Goal: Find specific page/section: Find specific page/section

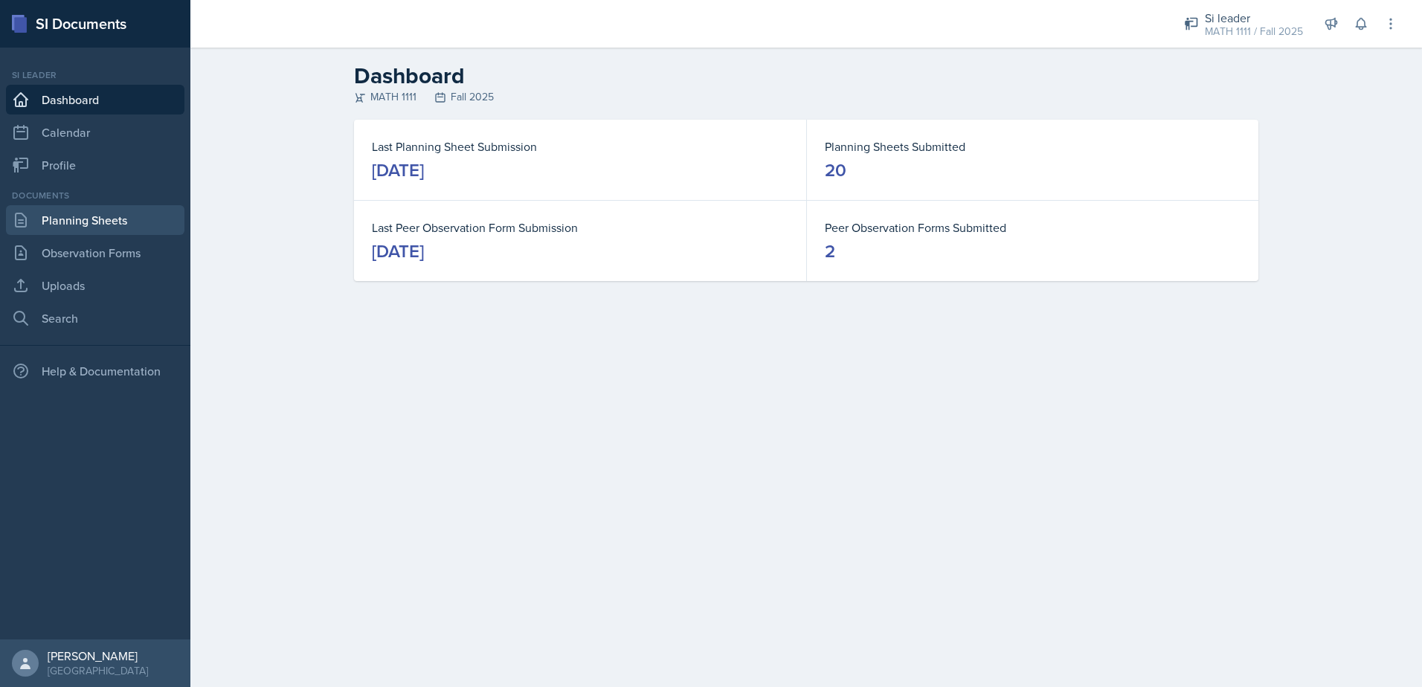
click at [105, 217] on link "Planning Sheets" at bounding box center [95, 220] width 179 height 30
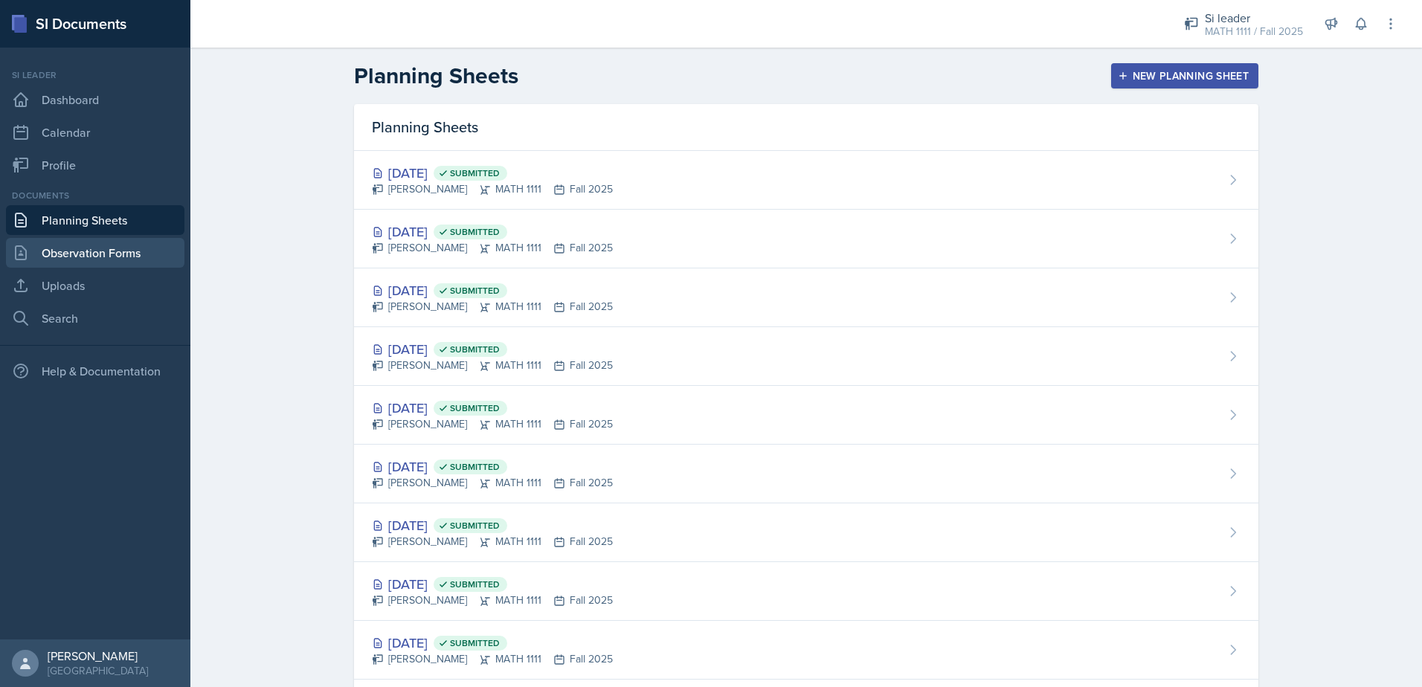
click at [100, 250] on link "Observation Forms" at bounding box center [95, 253] width 179 height 30
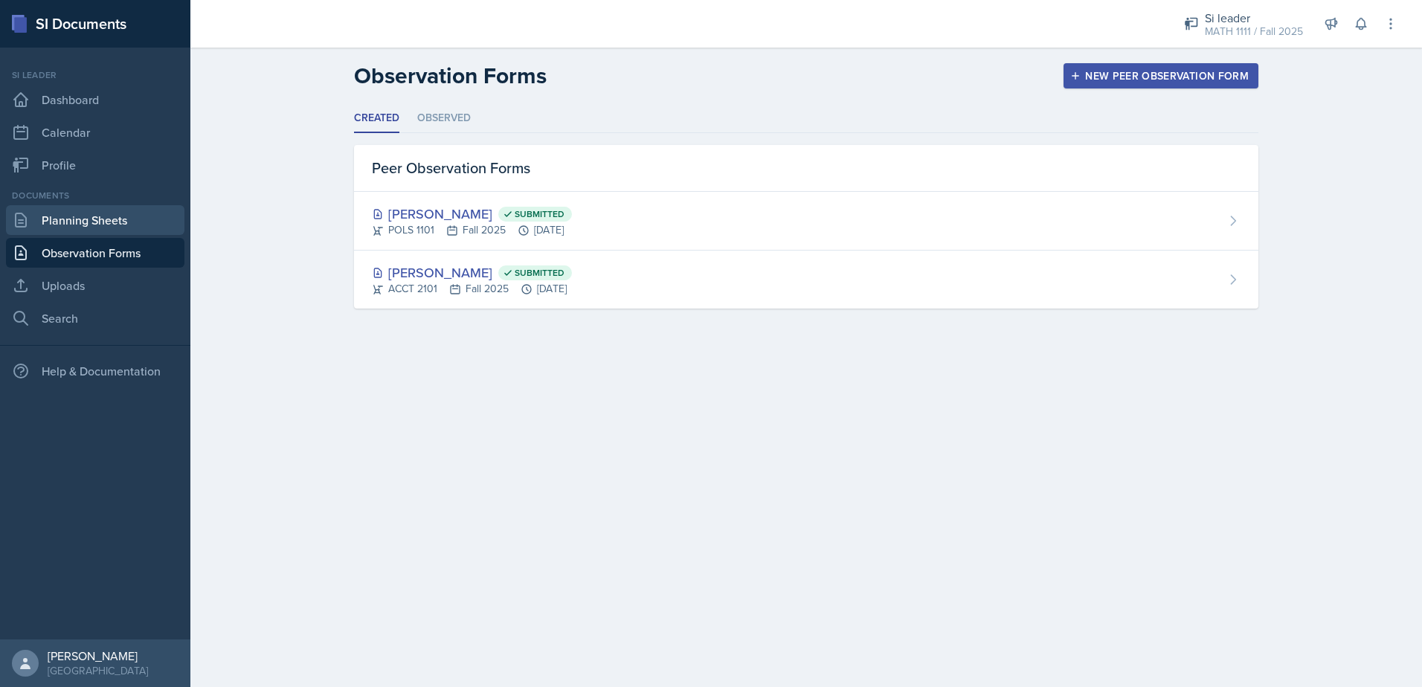
click at [99, 228] on link "Planning Sheets" at bounding box center [95, 220] width 179 height 30
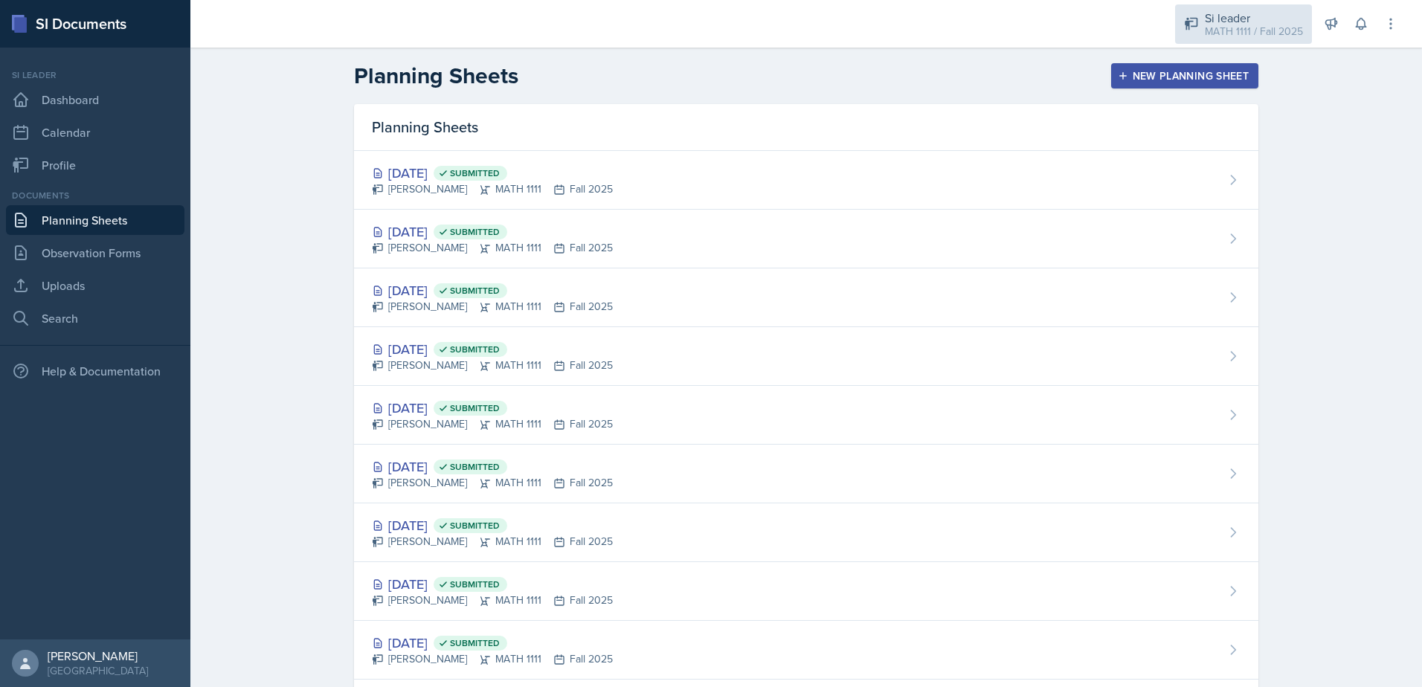
click at [1257, 33] on div "MATH 1111 / Fall 2025" at bounding box center [1254, 32] width 98 height 16
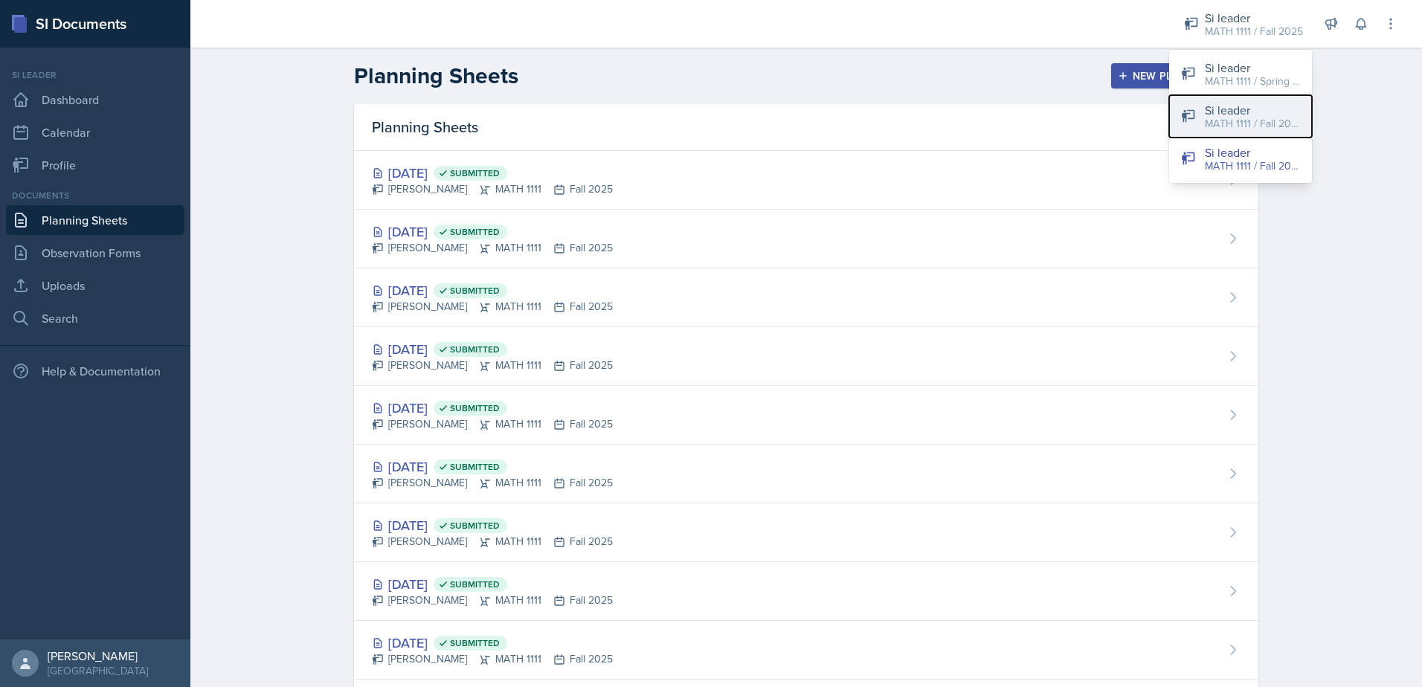
click at [1230, 126] on div "MATH 1111 / Fall 2025" at bounding box center [1252, 124] width 95 height 16
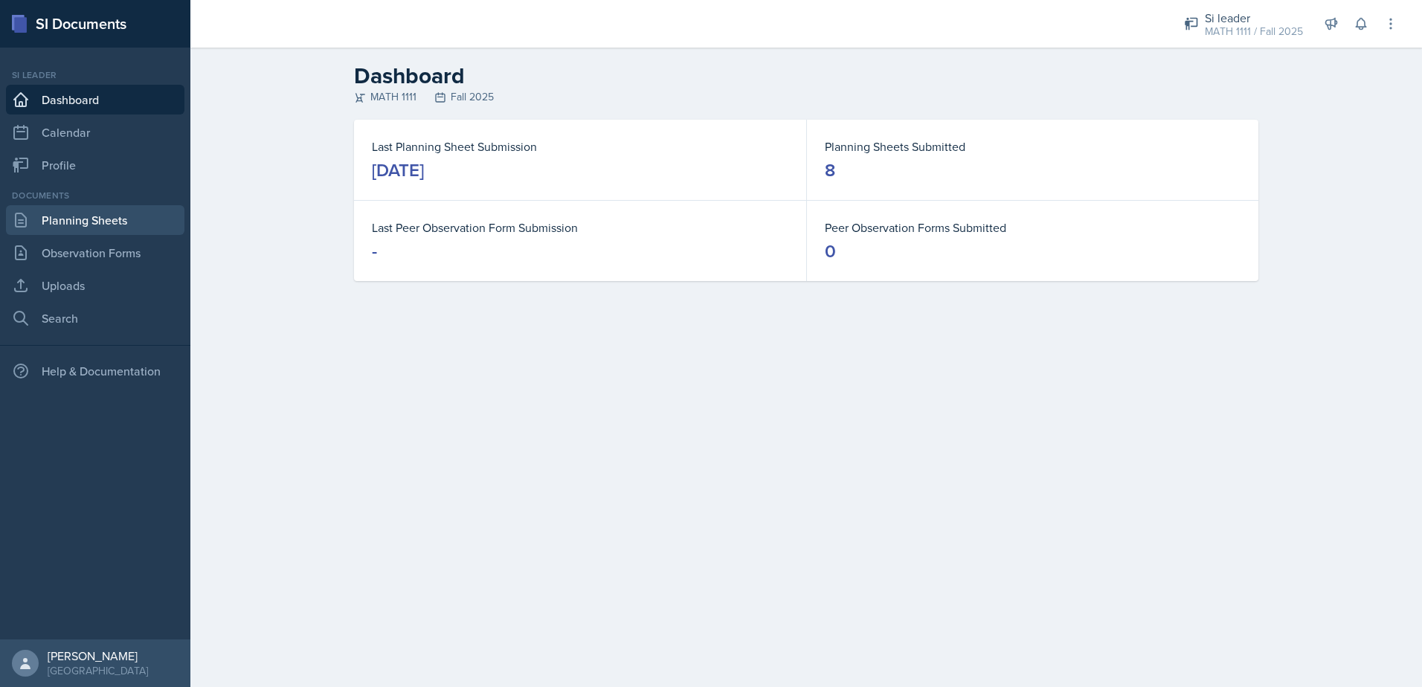
click at [88, 228] on link "Planning Sheets" at bounding box center [95, 220] width 179 height 30
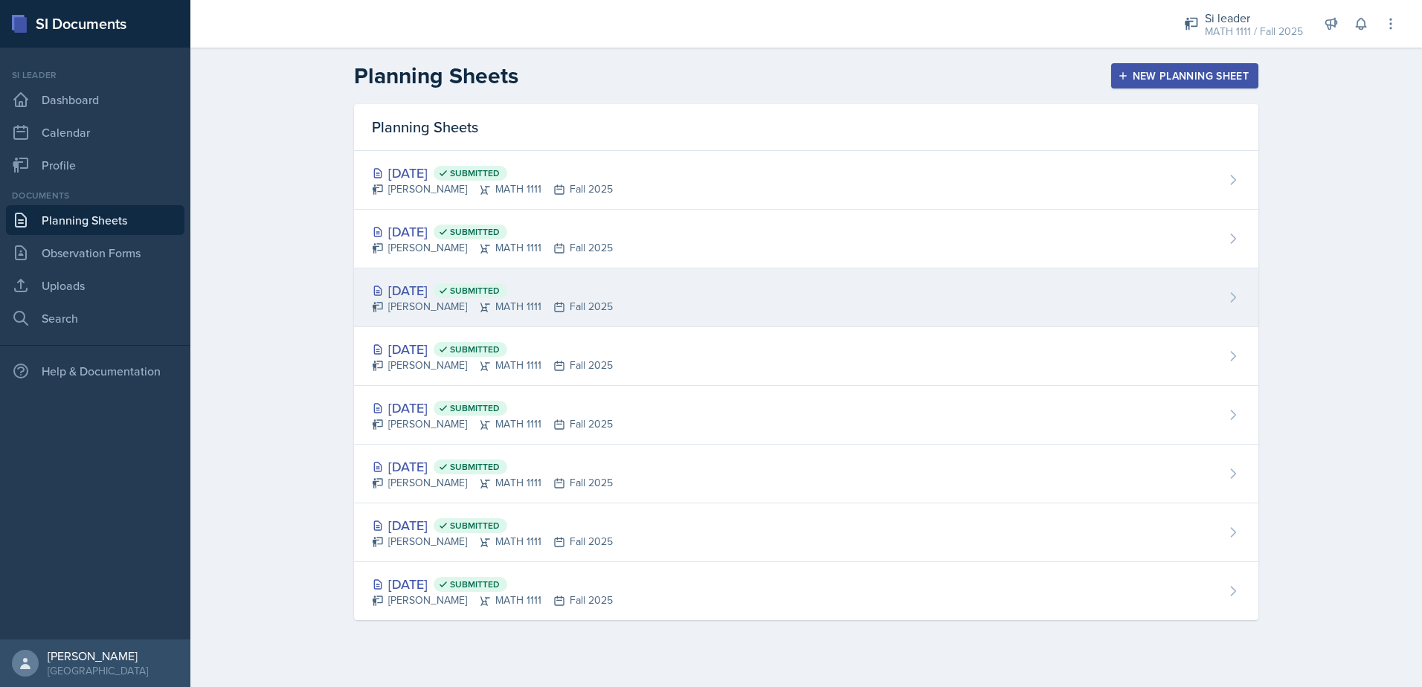
click at [431, 289] on div "[DATE] Submitted" at bounding box center [492, 290] width 241 height 20
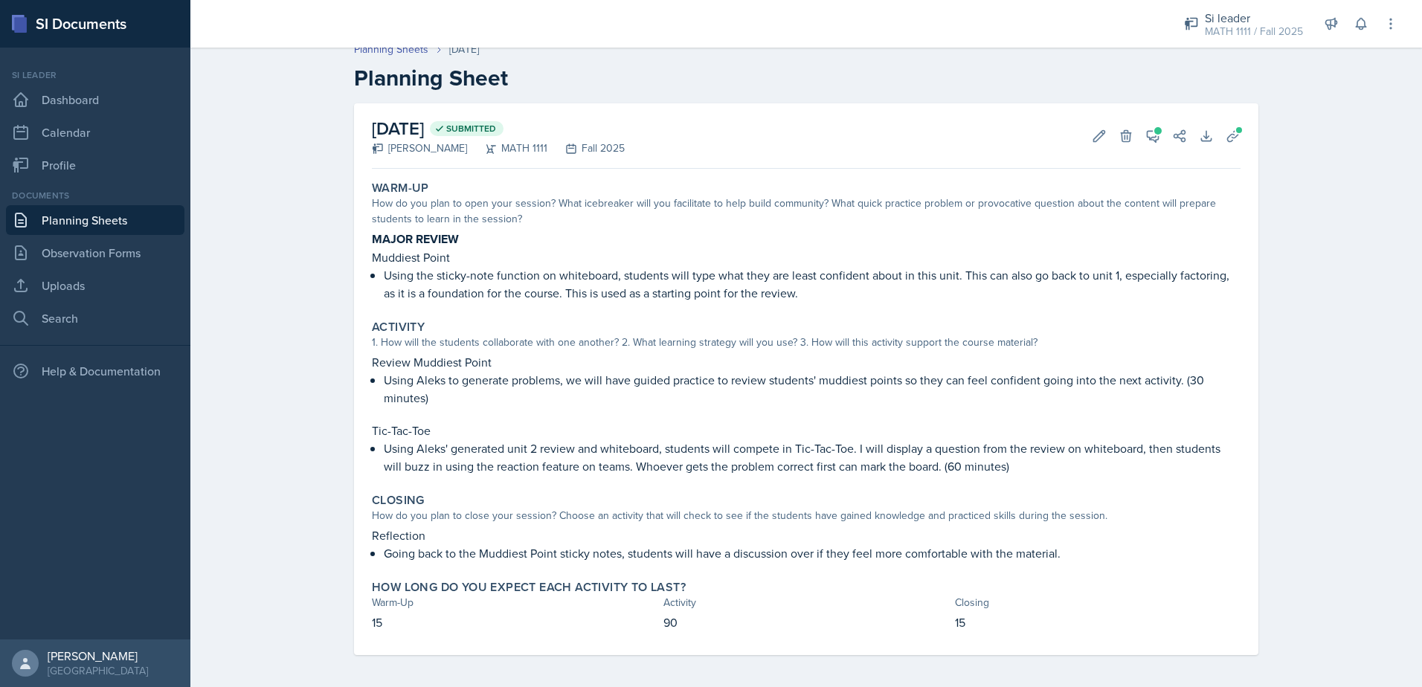
scroll to position [17, 0]
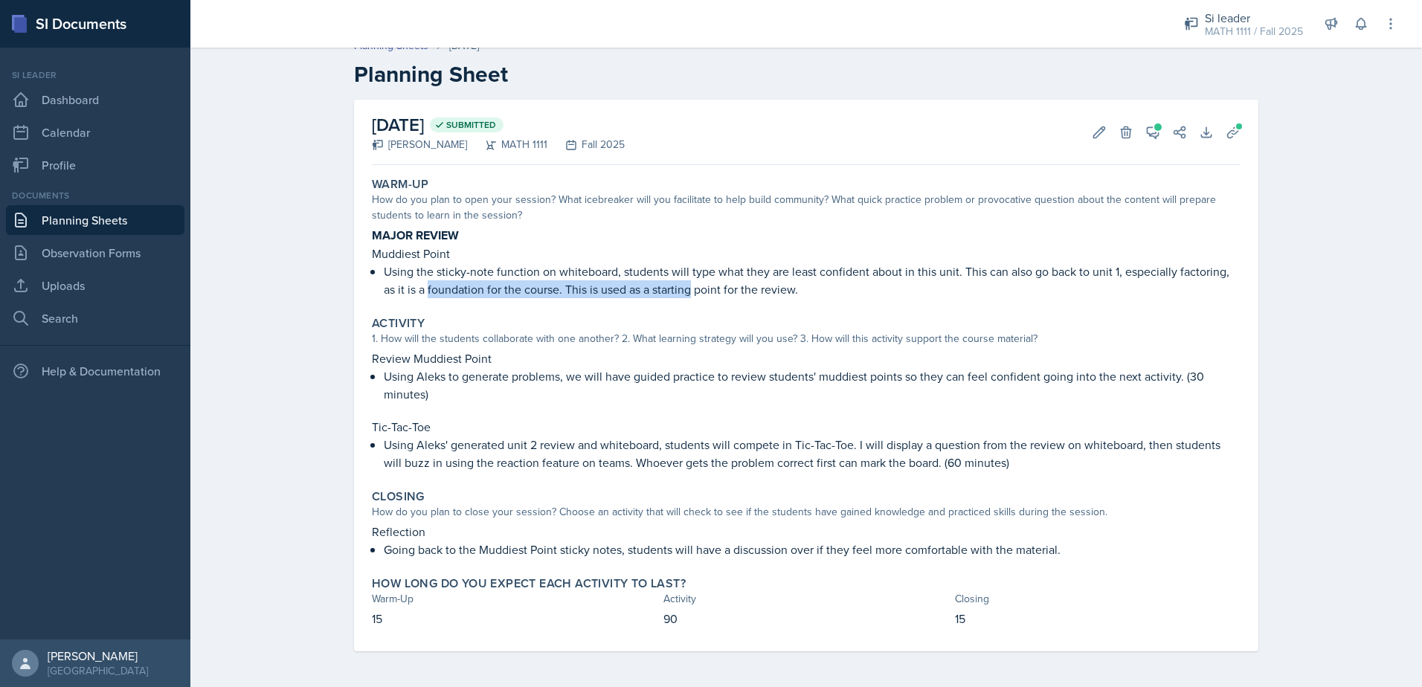
drag, startPoint x: 422, startPoint y: 286, endPoint x: 689, endPoint y: 283, distance: 267.1
click at [689, 283] on p "Using the sticky-note function on whiteboard, students will type what they are …" at bounding box center [812, 281] width 857 height 36
drag, startPoint x: 689, startPoint y: 283, endPoint x: 758, endPoint y: 303, distance: 72.0
click at [758, 303] on div "Warm-Up How do you plan to open your session? What icebreaker will you facilita…" at bounding box center [806, 237] width 881 height 133
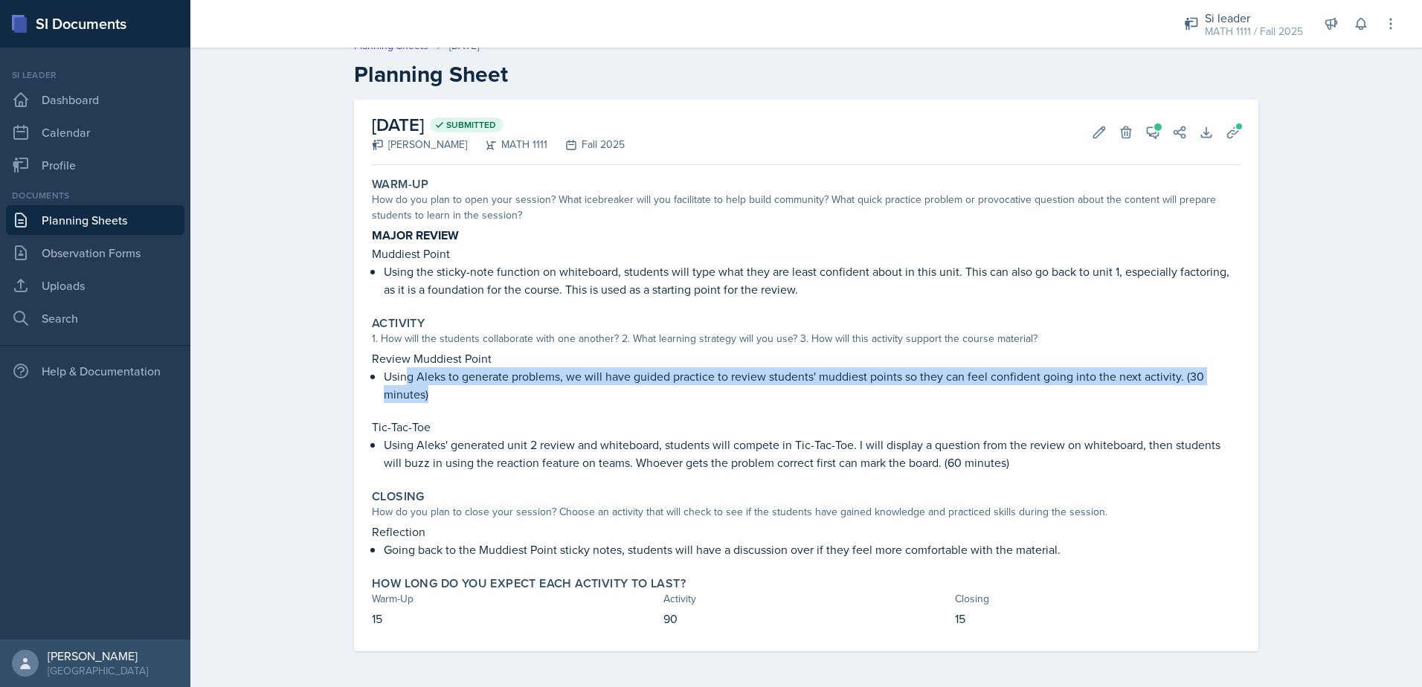
drag, startPoint x: 402, startPoint y: 373, endPoint x: 499, endPoint y: 387, distance: 98.5
click at [499, 387] on p "Using Aleks to generate problems, we will have guided practice to review studen…" at bounding box center [812, 386] width 857 height 36
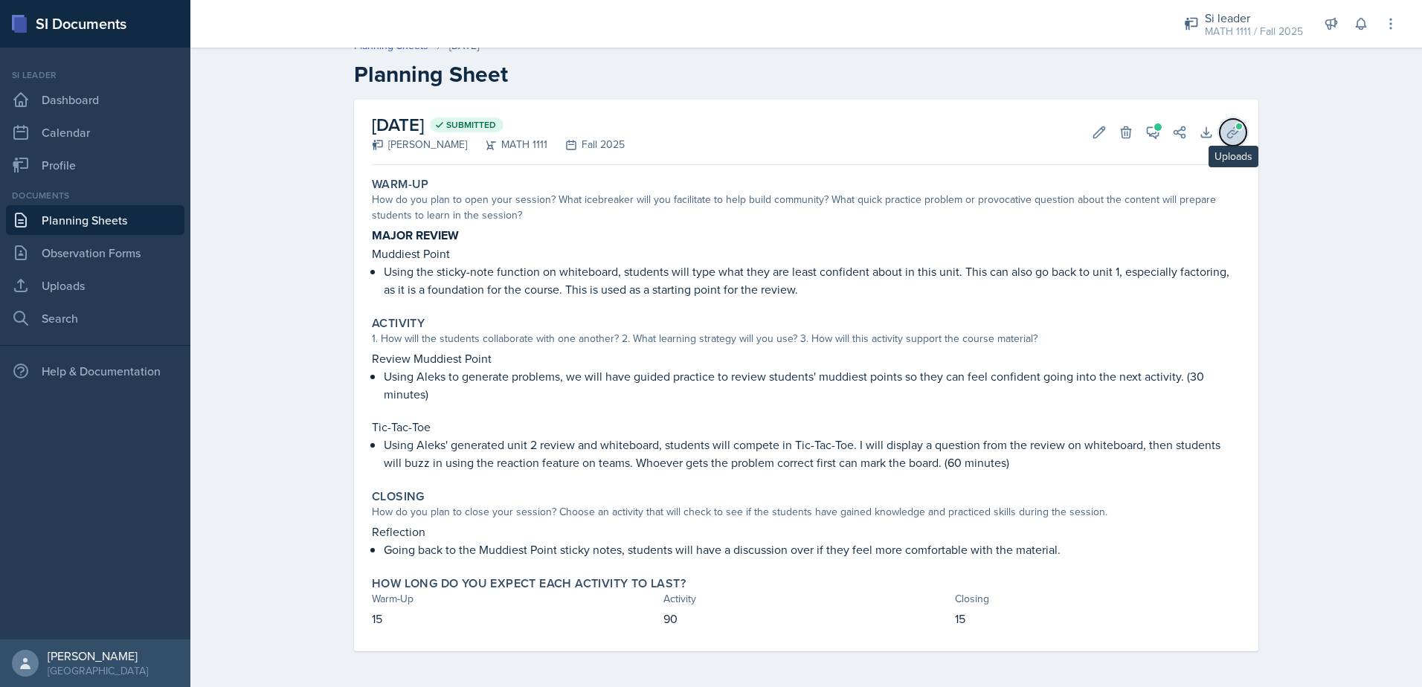
click at [1235, 128] on span at bounding box center [1239, 126] width 9 height 9
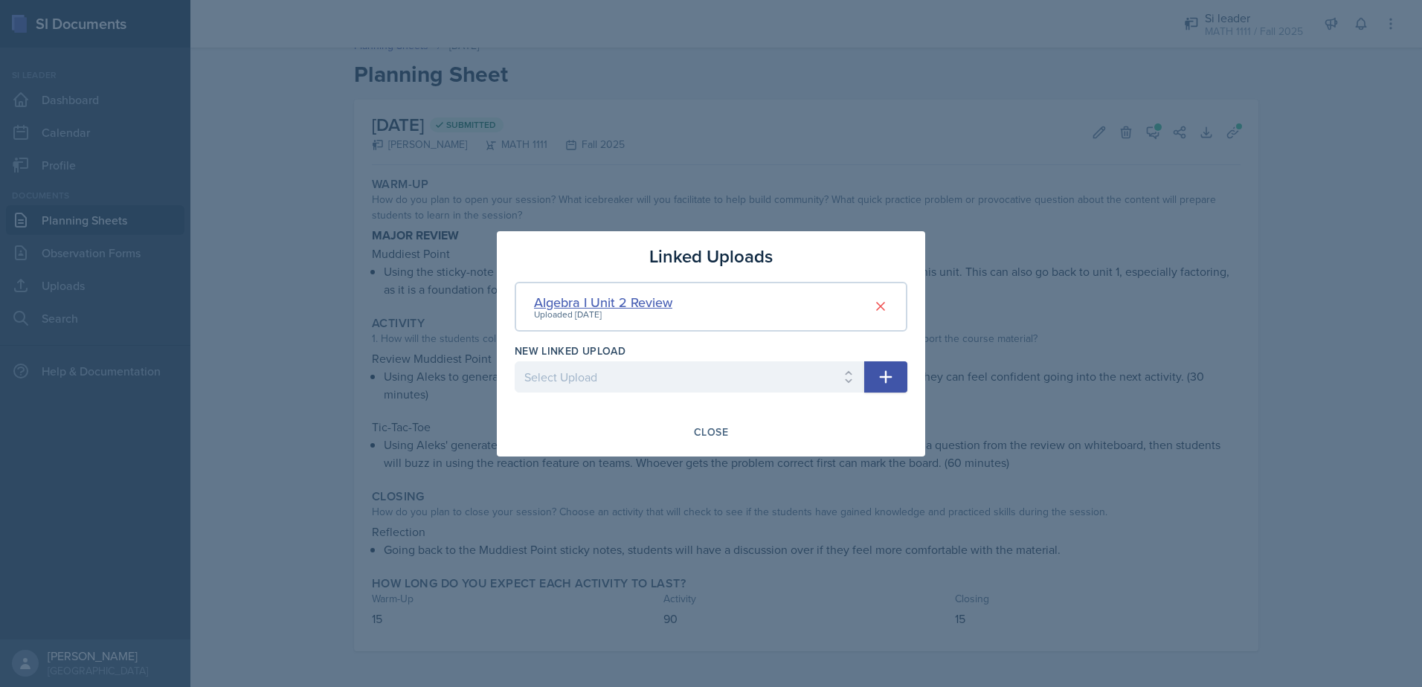
click at [590, 304] on div "Algebra I Unit 2 Review" at bounding box center [603, 302] width 138 height 20
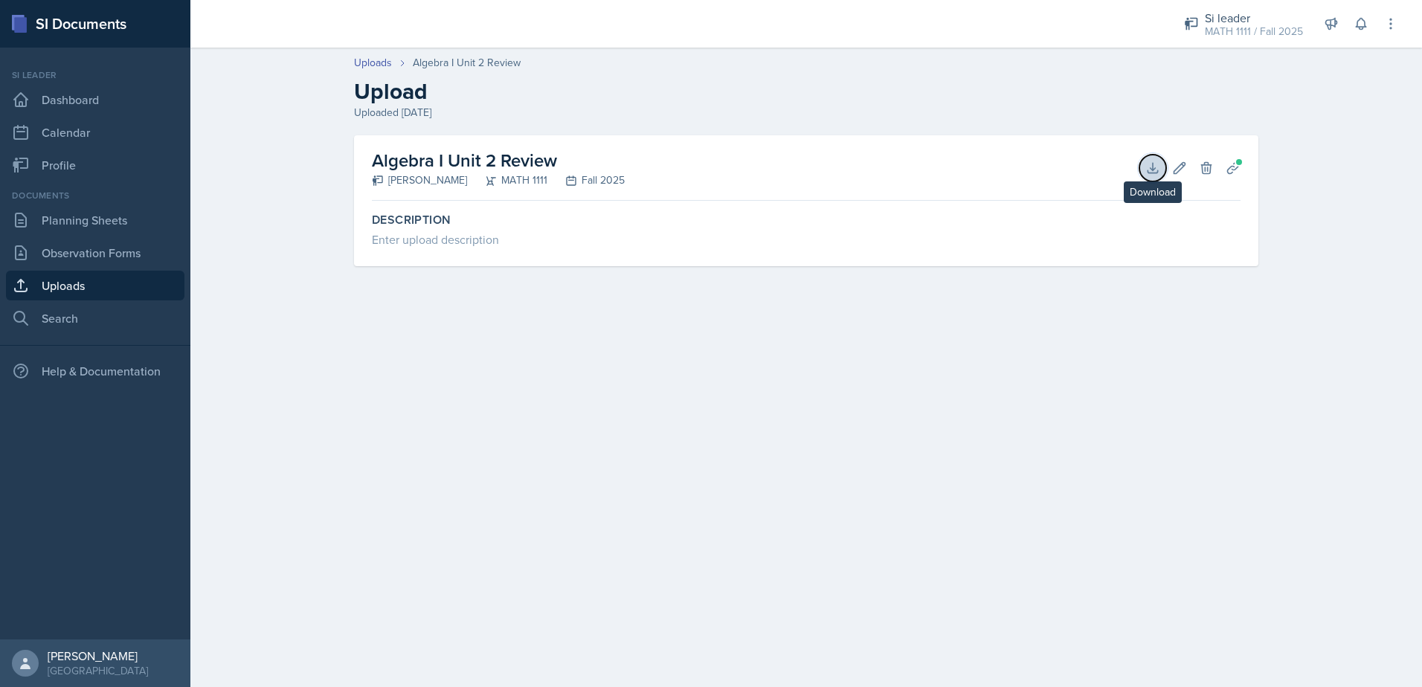
click at [1149, 164] on icon at bounding box center [1153, 168] width 15 height 15
click at [63, 219] on link "Planning Sheets" at bounding box center [95, 220] width 179 height 30
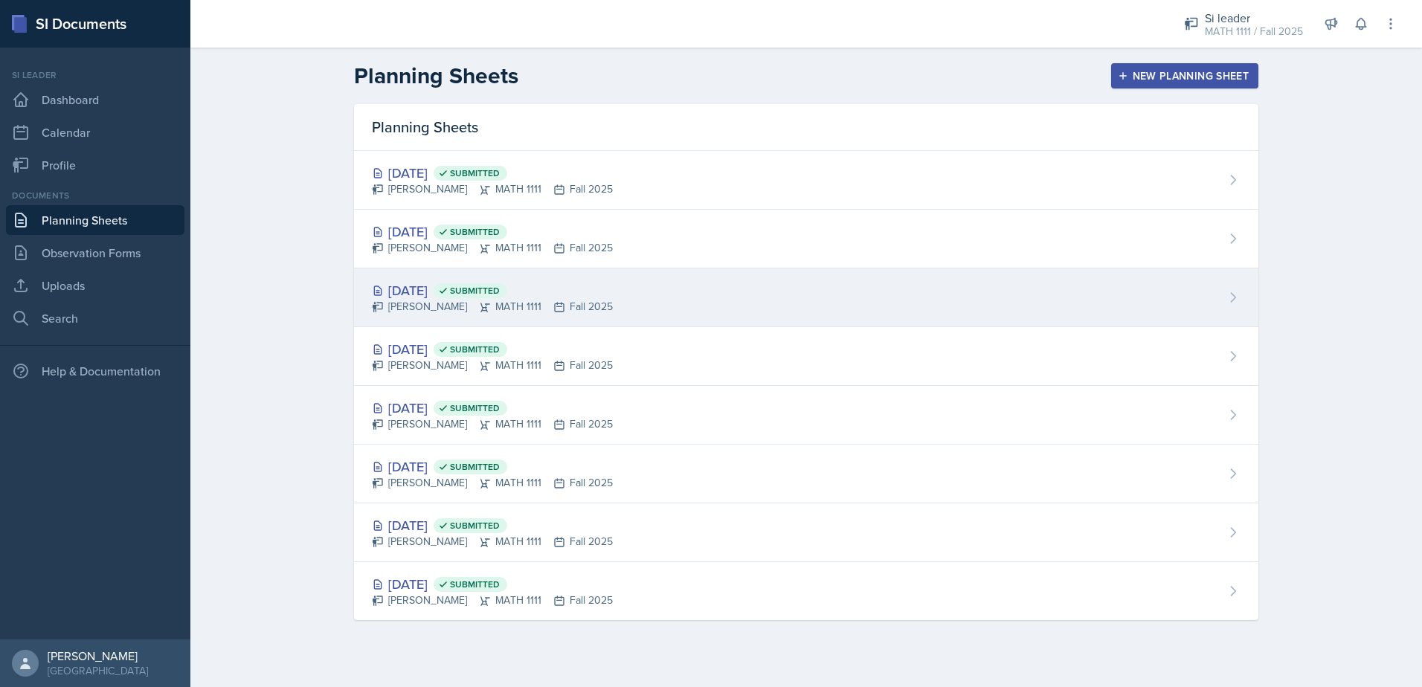
click at [429, 292] on div "[DATE] Submitted" at bounding box center [492, 290] width 241 height 20
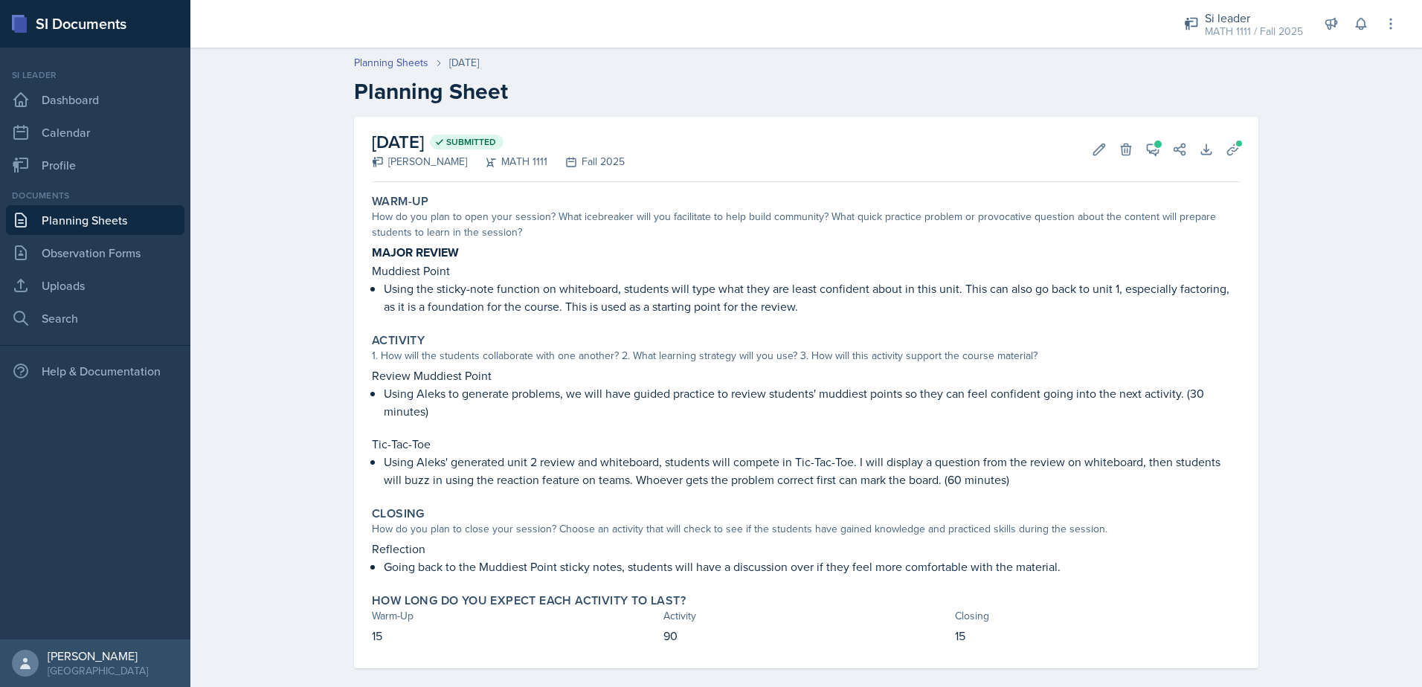
scroll to position [17, 0]
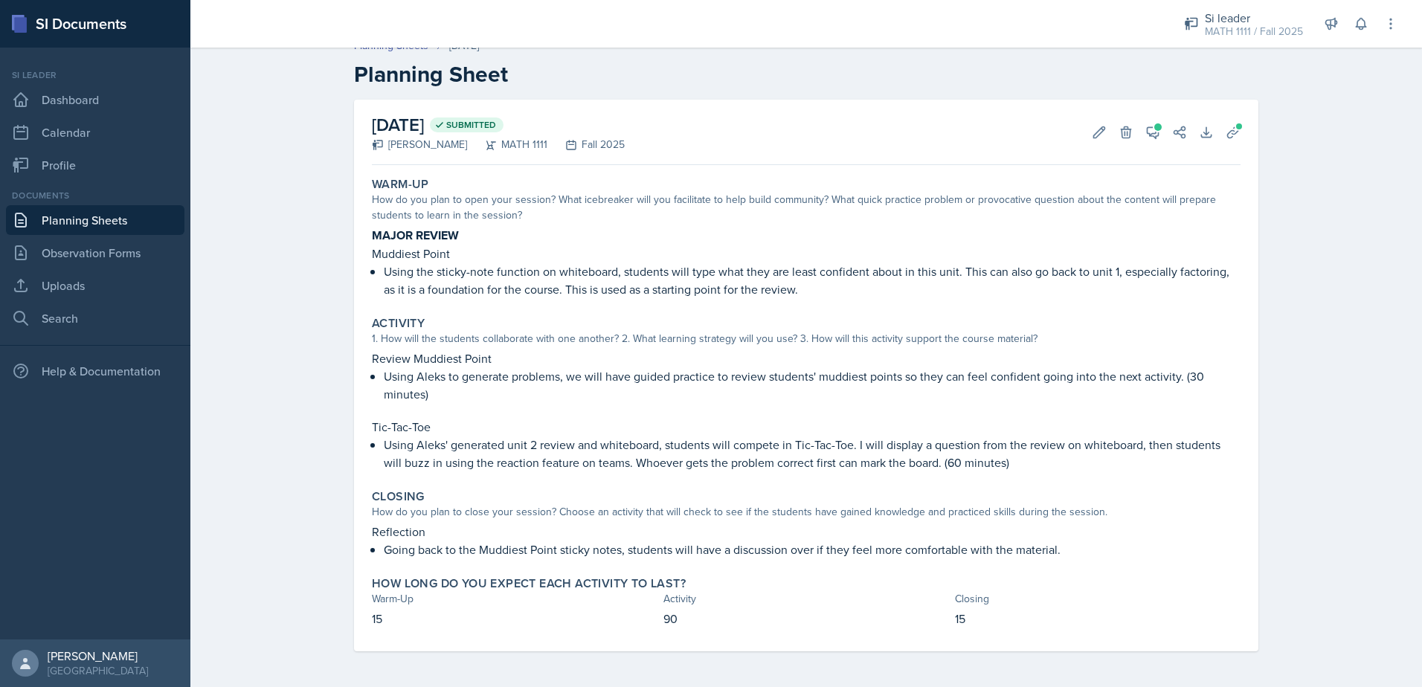
click at [487, 138] on div "MATH 1111" at bounding box center [507, 145] width 80 height 16
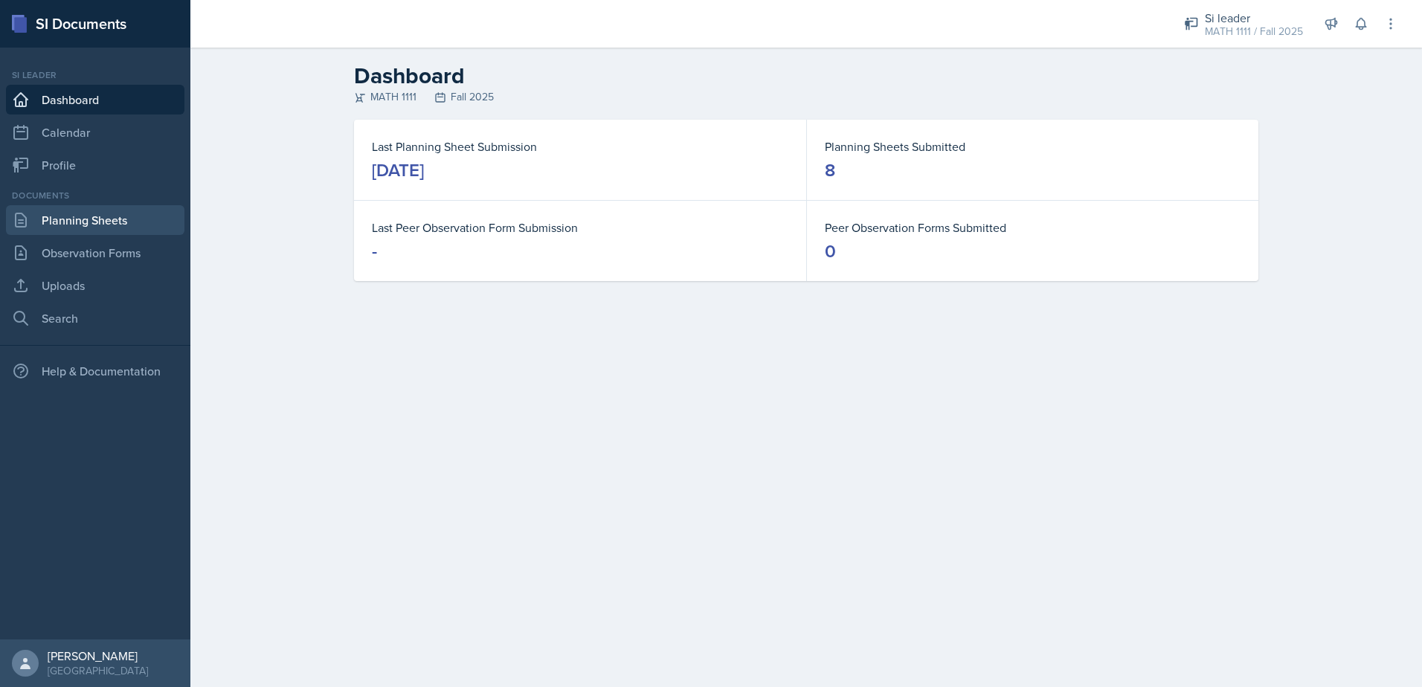
click at [144, 225] on link "Planning Sheets" at bounding box center [95, 220] width 179 height 30
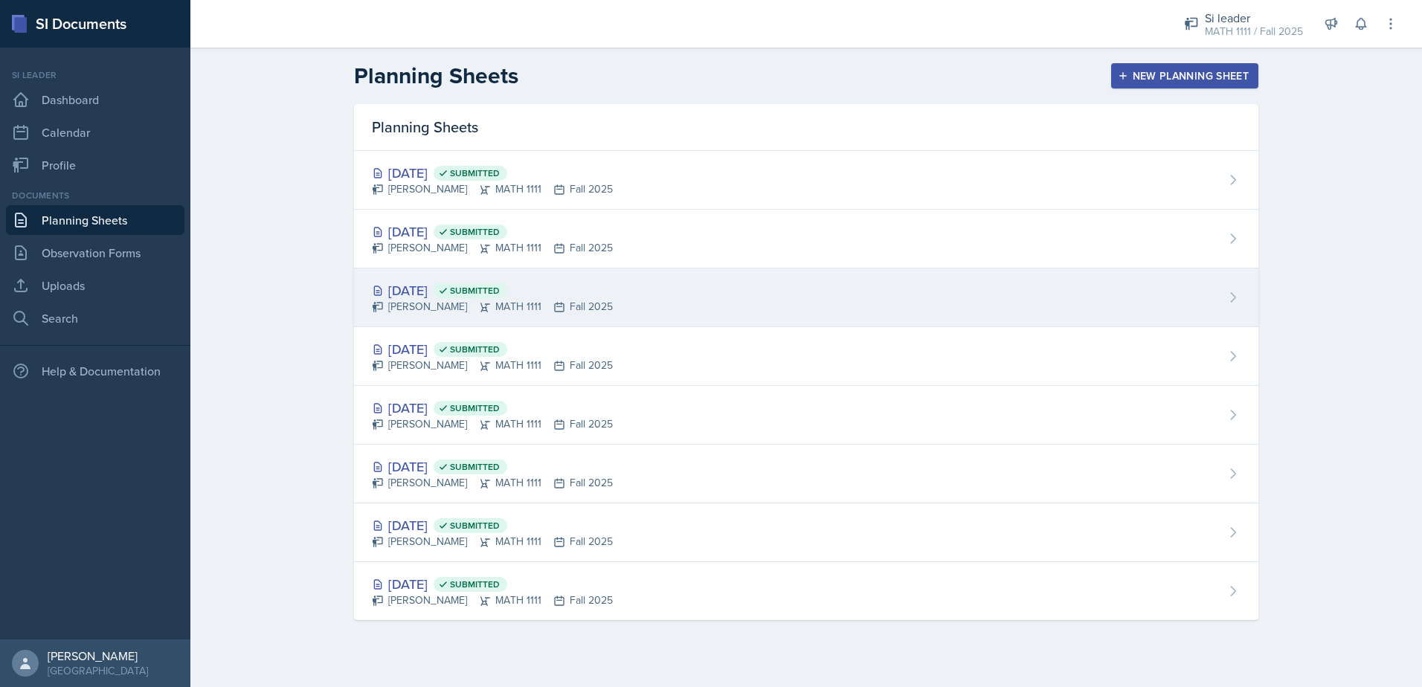
click at [428, 291] on div "[DATE] Submitted" at bounding box center [492, 290] width 241 height 20
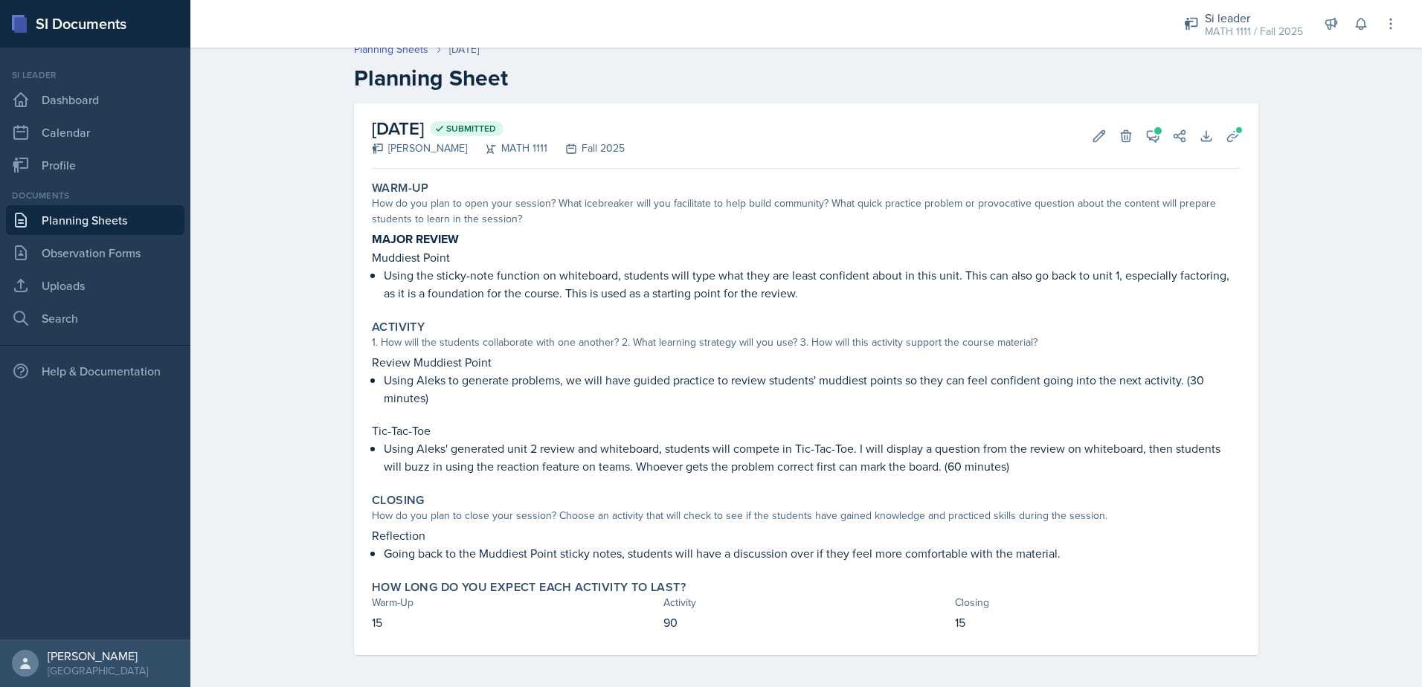
scroll to position [17, 0]
